Goal: Transaction & Acquisition: Purchase product/service

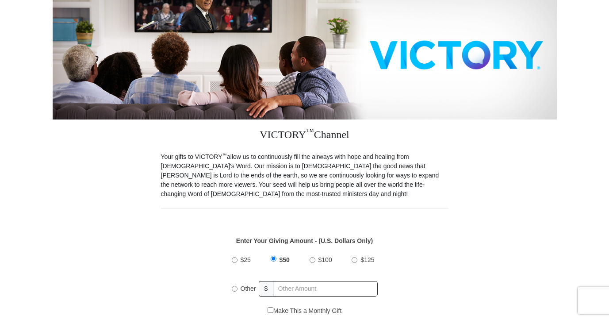
scroll to position [123, 0]
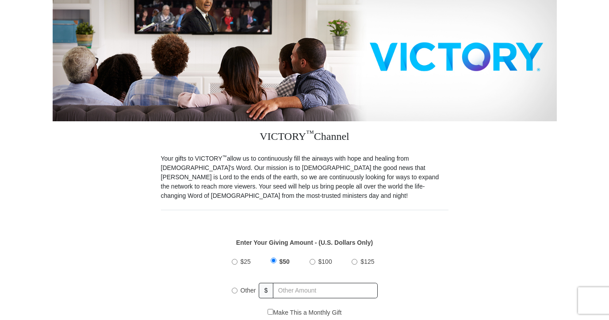
click at [236, 291] on input "Other" at bounding box center [235, 291] width 6 height 6
radio input "true"
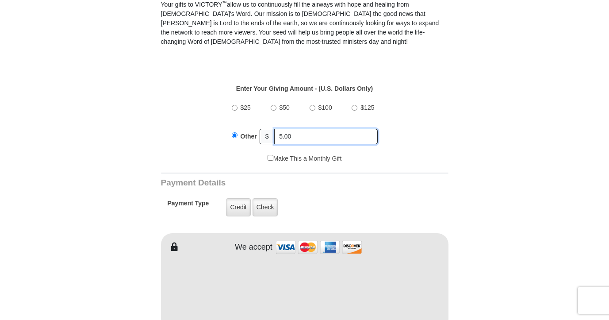
scroll to position [279, 0]
type input "5.00"
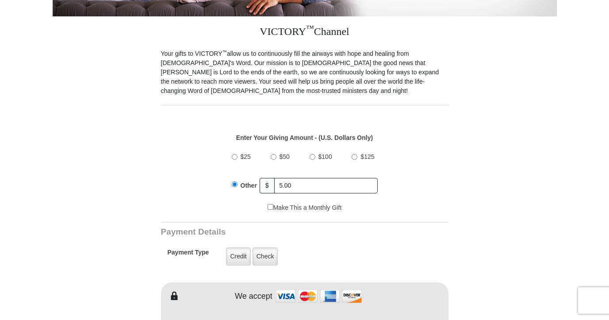
scroll to position [226, 0]
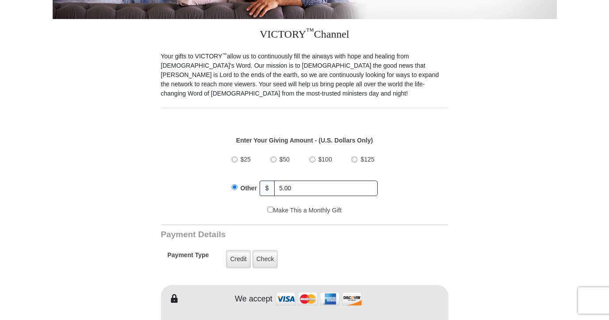
click at [395, 289] on div "We accept" at bounding box center [341, 298] width 216 height 19
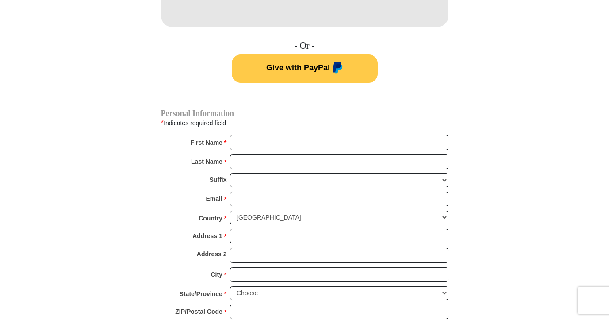
scroll to position [591, 0]
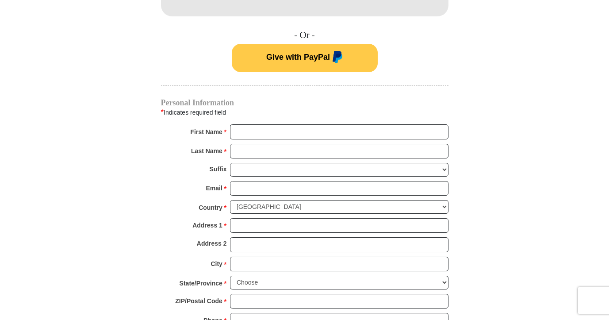
click at [289, 134] on input "First Name *" at bounding box center [339, 131] width 219 height 15
type input "[PERSON_NAME]"
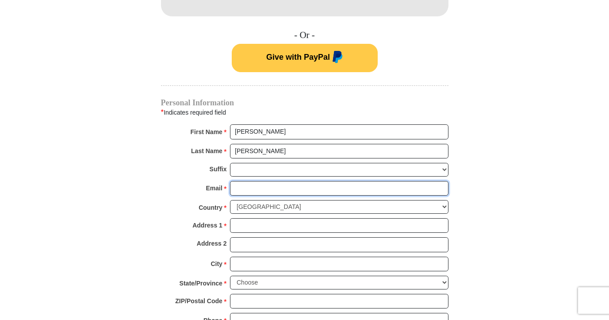
type input "[EMAIL_ADDRESS][DOMAIN_NAME]"
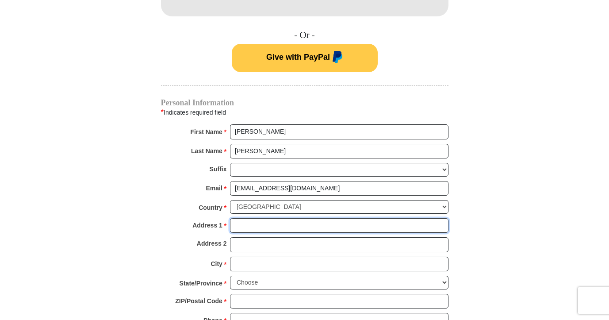
type input "[STREET_ADDRESS][PERSON_NAME]"
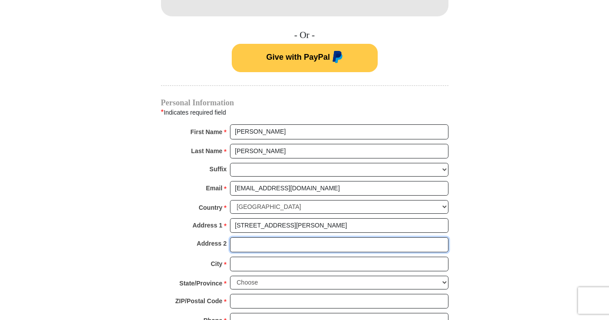
type input "Apt F"
type input "[GEOGRAPHIC_DATA]"
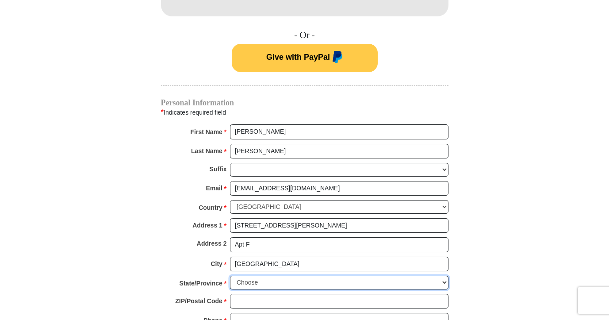
select select "CA"
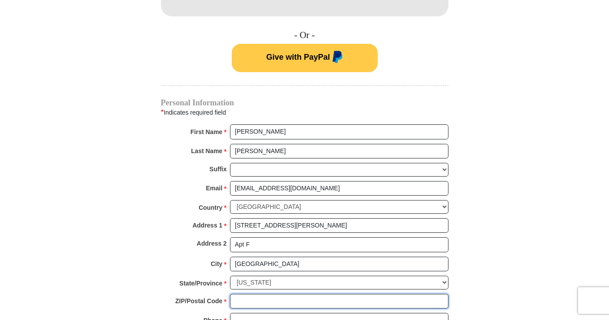
type input "91754"
type input "6266757495"
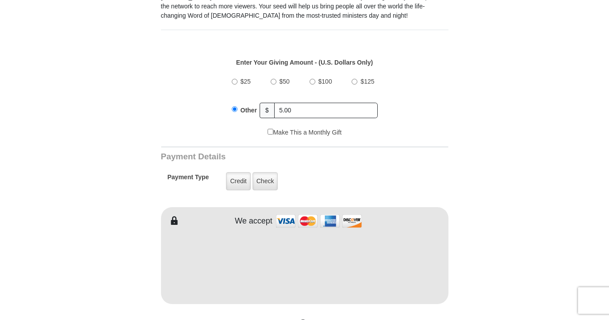
scroll to position [308, 0]
